Goal: Check status

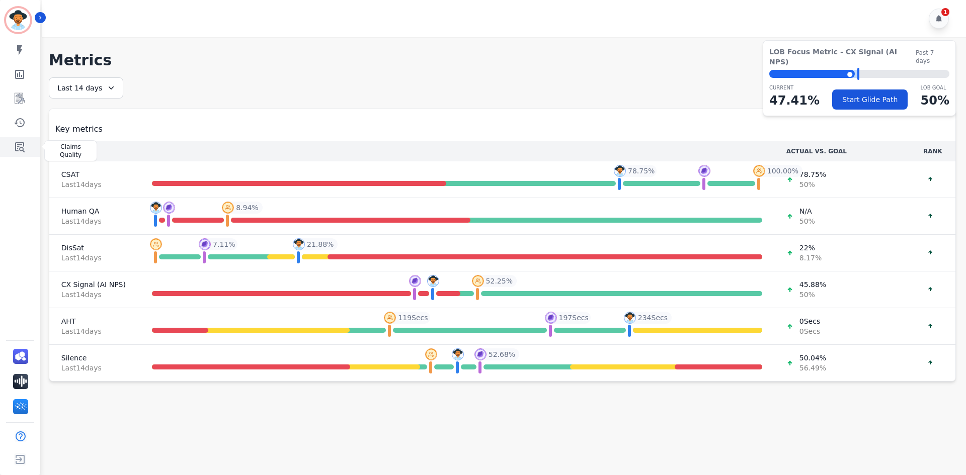
click at [26, 156] on link "Sidebar" at bounding box center [21, 147] width 39 height 20
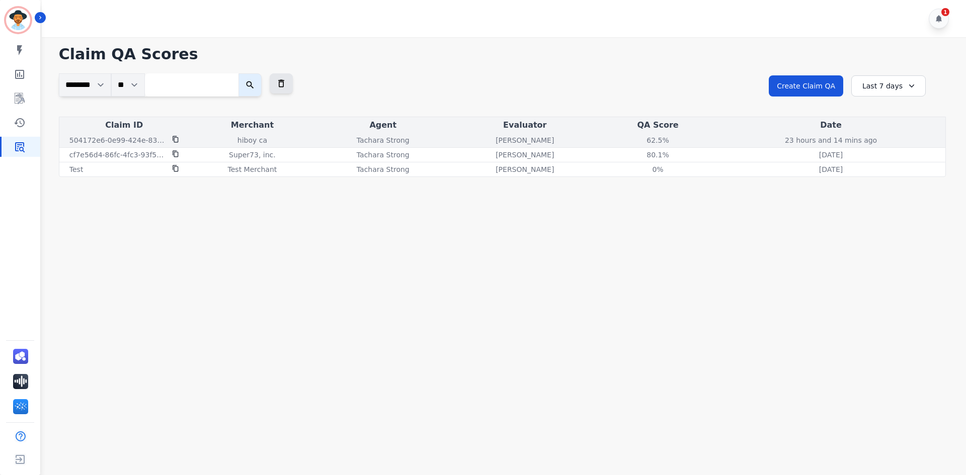
click at [643, 134] on td "62.5% See QA score details" at bounding box center [657, 140] width 117 height 15
click at [651, 140] on div "62.5%" at bounding box center [657, 140] width 45 height 10
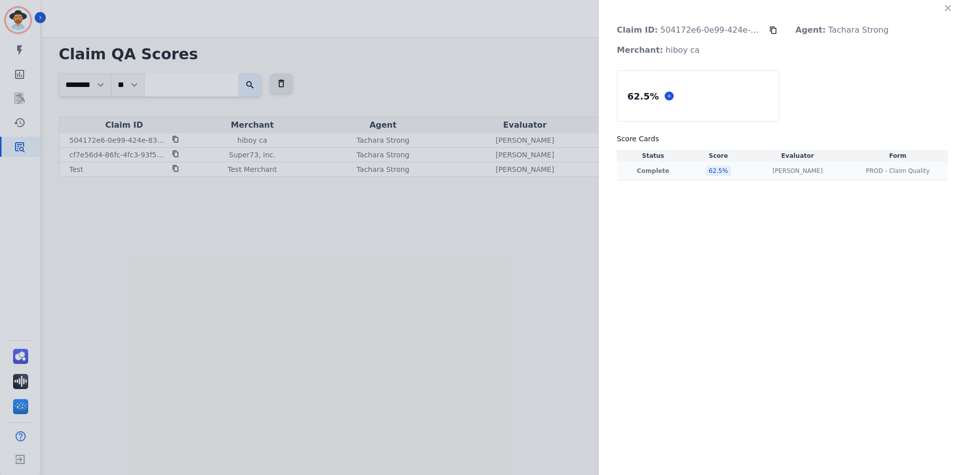
click at [715, 167] on div "62.5 %" at bounding box center [718, 171] width 25 height 10
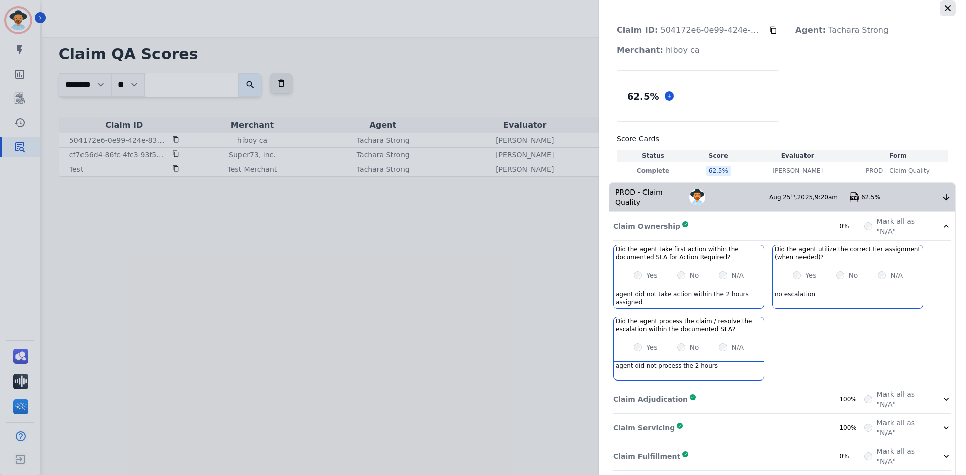
click at [943, 6] on icon "button" at bounding box center [948, 8] width 10 height 10
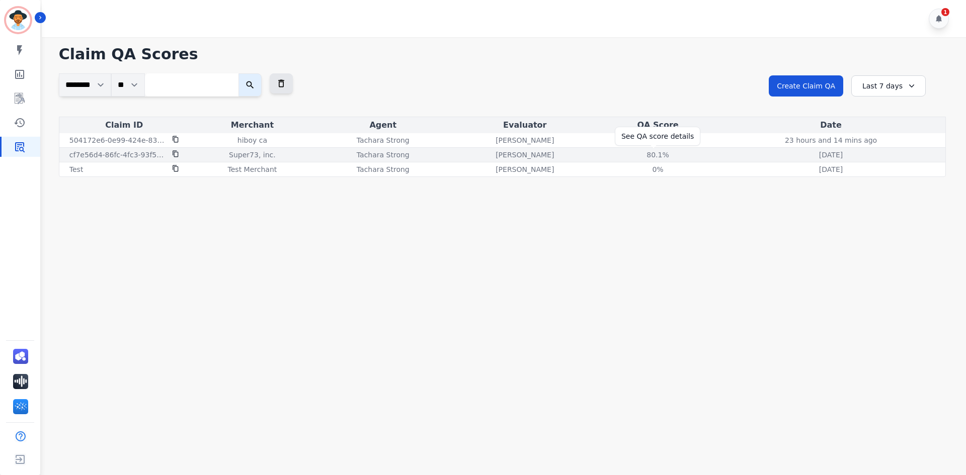
click at [652, 151] on div "80.1%" at bounding box center [657, 155] width 45 height 10
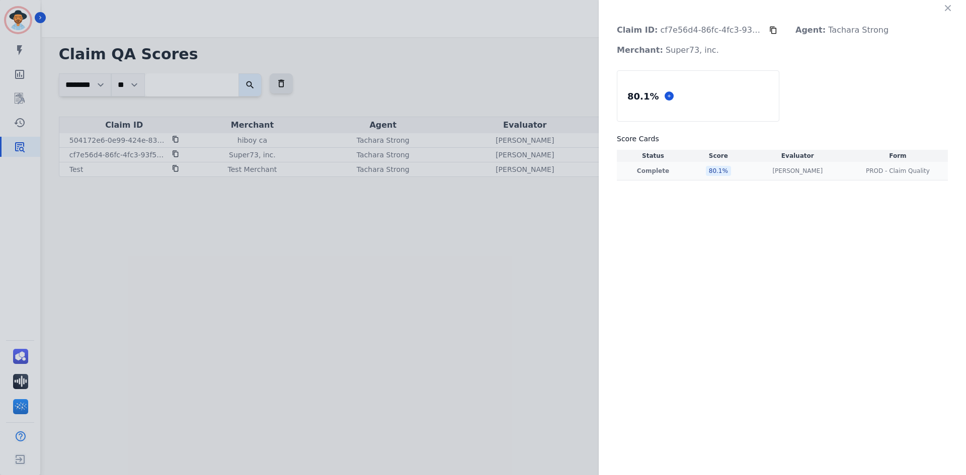
click at [710, 172] on div "80.1 %" at bounding box center [718, 171] width 25 height 10
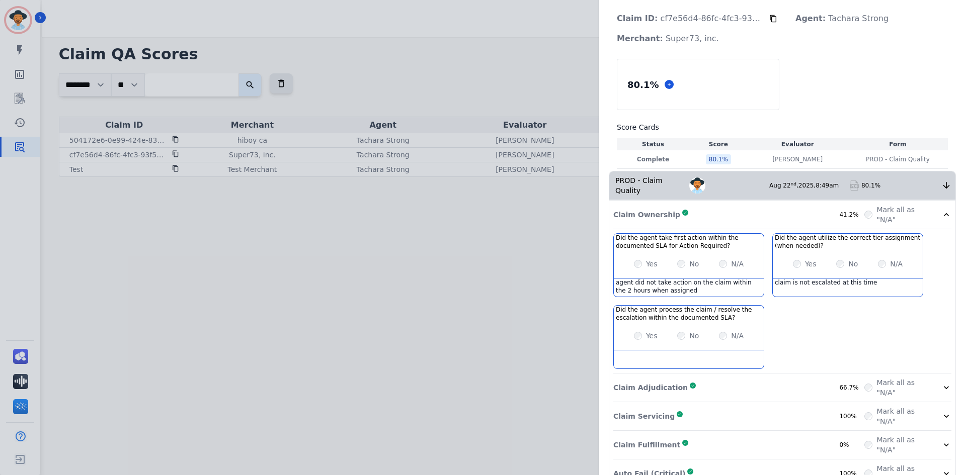
scroll to position [83, 0]
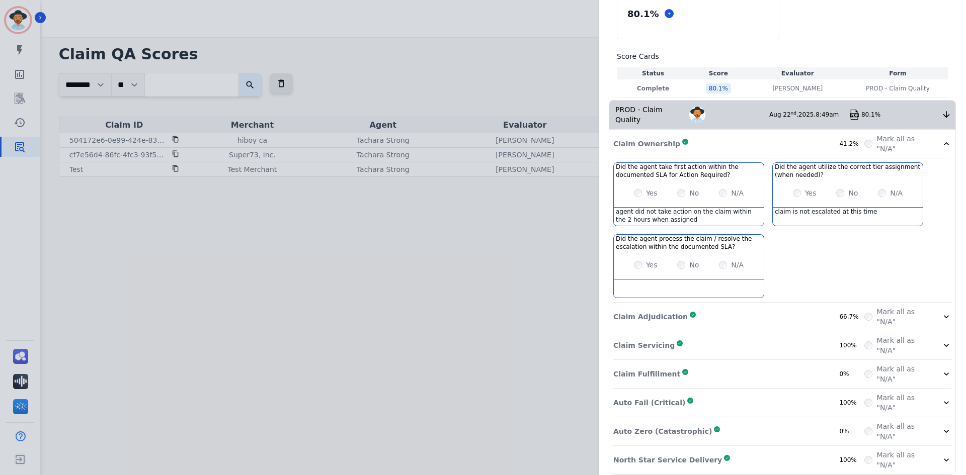
click at [522, 276] on div "Claim ID: cf7e56d4-86fc-4fc3-93f5-fd8b8670d4a4 Agent: Tachara Strong Merchant: …" at bounding box center [483, 237] width 966 height 475
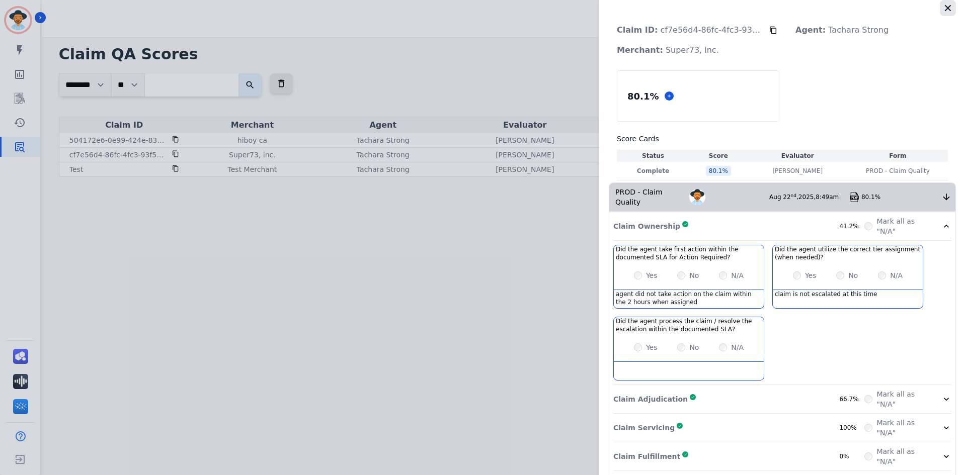
click at [945, 6] on icon "button" at bounding box center [948, 8] width 6 height 6
